Goal: Task Accomplishment & Management: Use online tool/utility

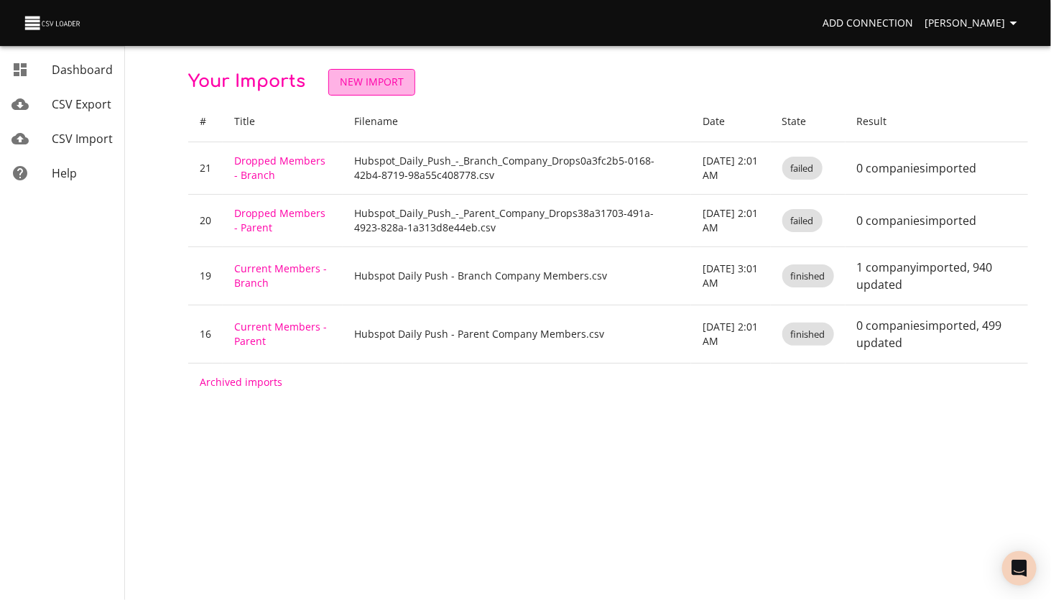
click at [366, 86] on span "New Import" at bounding box center [372, 82] width 64 height 18
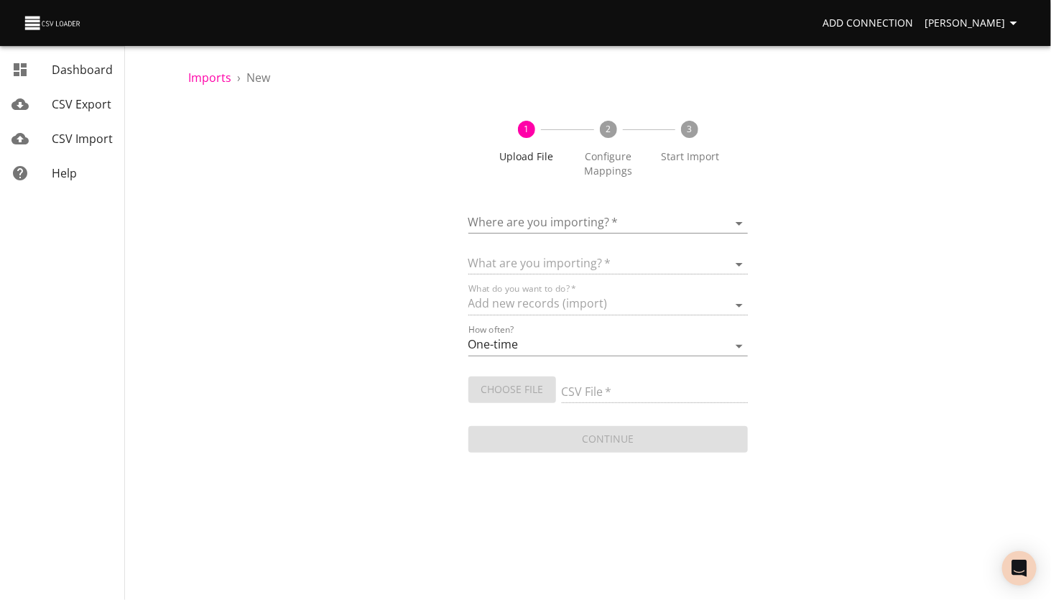
click at [513, 227] on body "Add Connection [PERSON_NAME] Dashboard CSV Export CSV Import Help Imports › New…" at bounding box center [525, 300] width 1051 height 600
click at [544, 224] on div "HubSpot - MHEDA" at bounding box center [647, 225] width 255 height 34
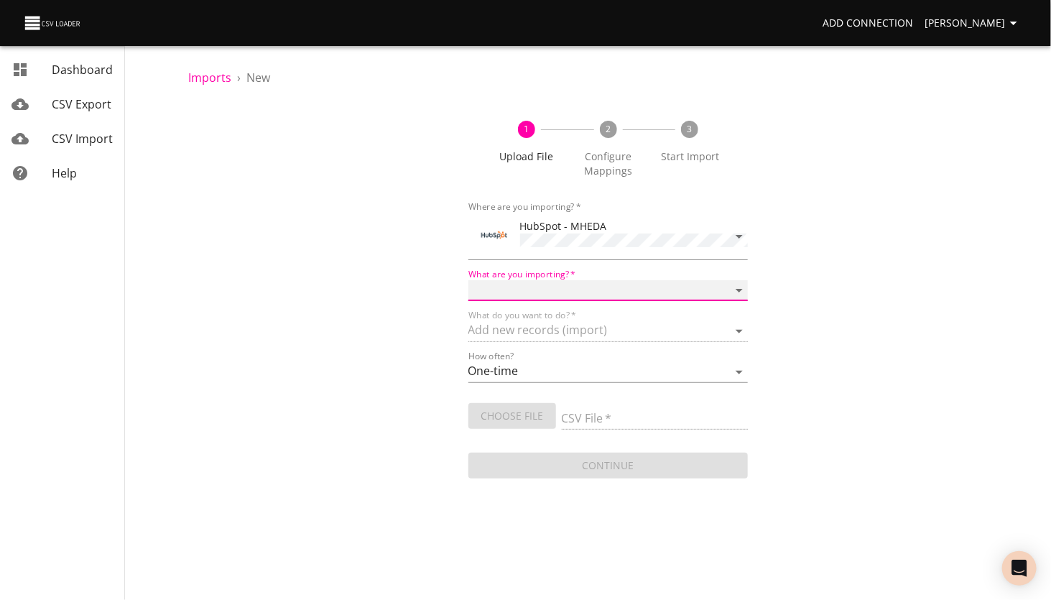
click at [518, 292] on select "Calls Companies Contacts Deals Emails Line items Meetings Notes Products Tasks …" at bounding box center [608, 290] width 280 height 21
select select "contacts"
click at [468, 280] on select "Calls Companies Contacts Deals Emails Line items Meetings Notes Products Tasks …" at bounding box center [608, 290] width 280 height 21
click at [526, 332] on select "Add new records (import) Update existing records (update) Add new and update ex…" at bounding box center [608, 331] width 280 height 21
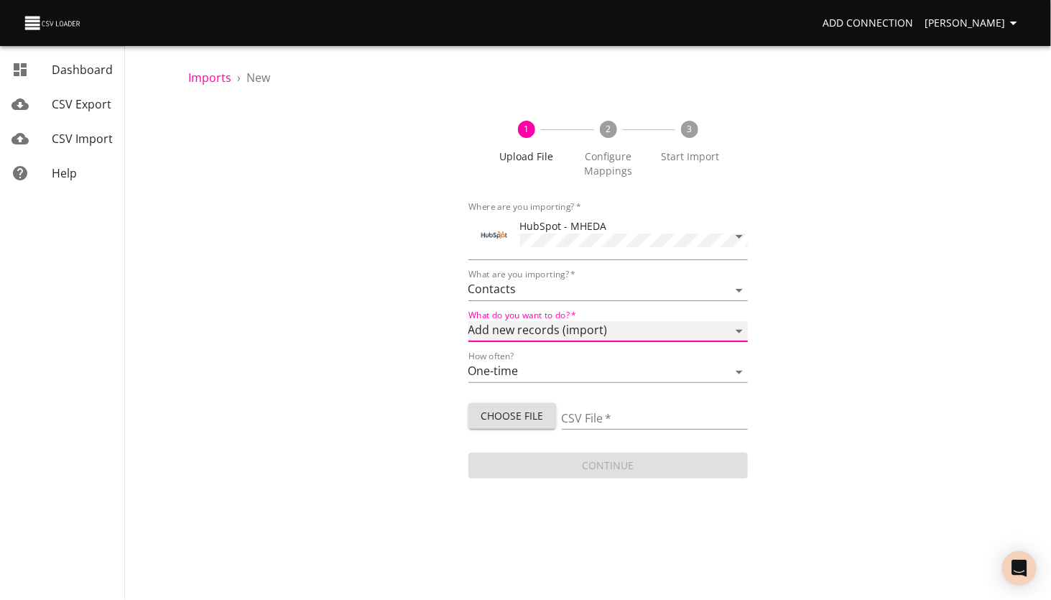
select select "update"
click at [468, 321] on select "Add new records (import) Update existing records (update) Add new and update ex…" at bounding box center [608, 331] width 280 height 21
click at [507, 373] on select "One-time Auto import" at bounding box center [608, 372] width 280 height 21
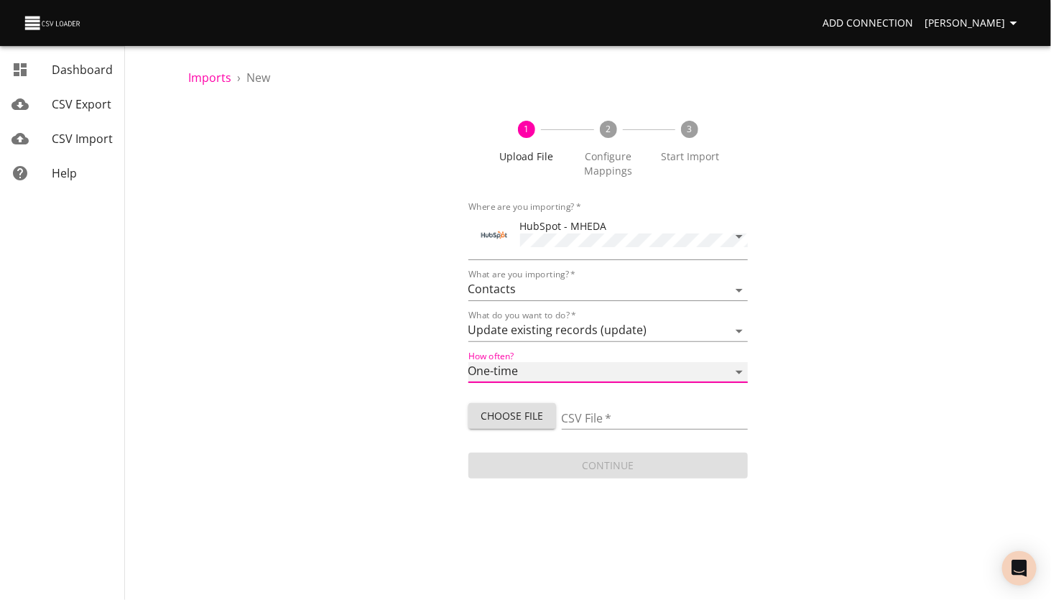
select select "autoimport"
click at [468, 362] on select "One-time Auto import" at bounding box center [608, 372] width 280 height 21
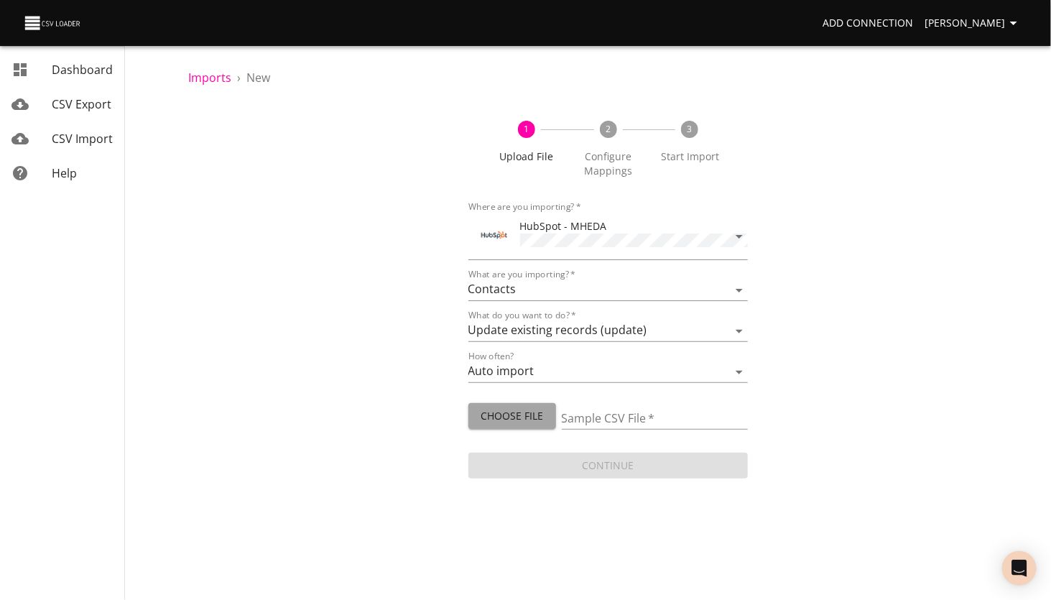
click at [518, 417] on span "Choose File" at bounding box center [512, 416] width 65 height 18
type input "Impexium Member Contacts Update Push.csv"
